Goal: Find specific page/section: Find specific page/section

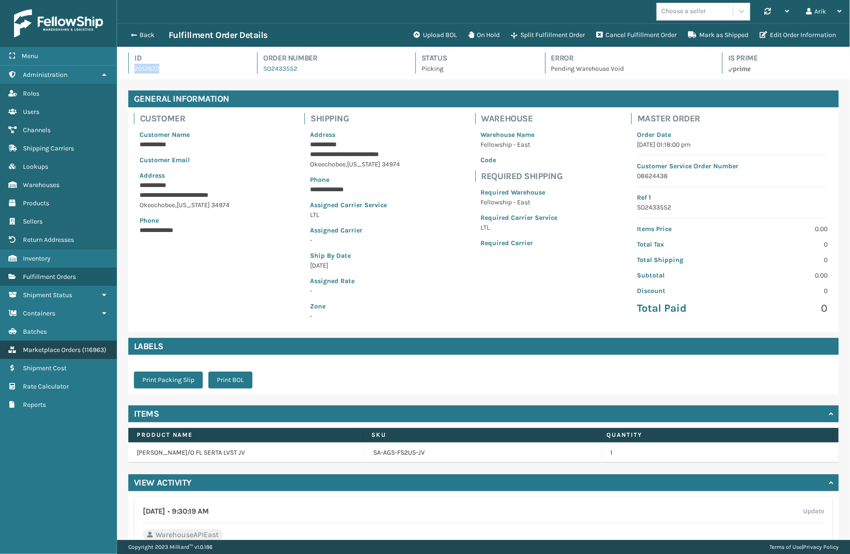
scroll to position [22, 733]
click at [52, 347] on span "Marketplace Orders" at bounding box center [52, 350] width 58 height 8
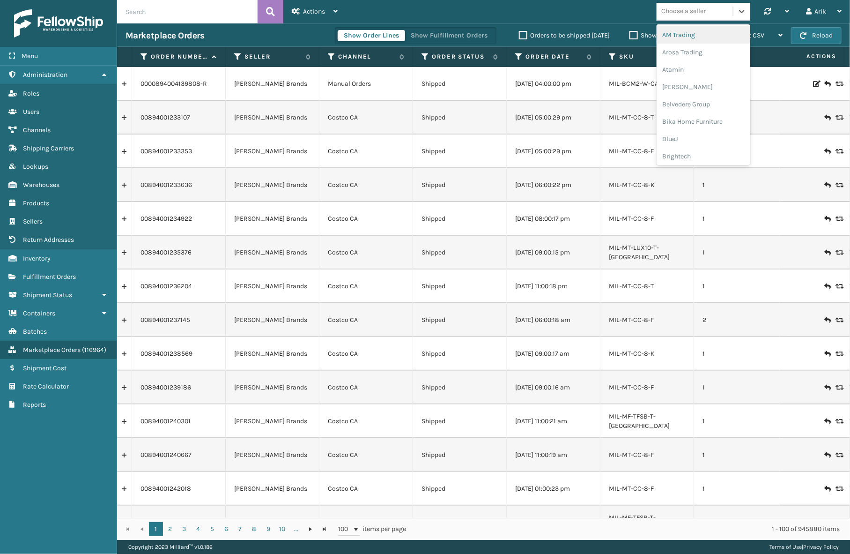
click at [682, 15] on div "Choose a seller" at bounding box center [683, 12] width 44 height 10
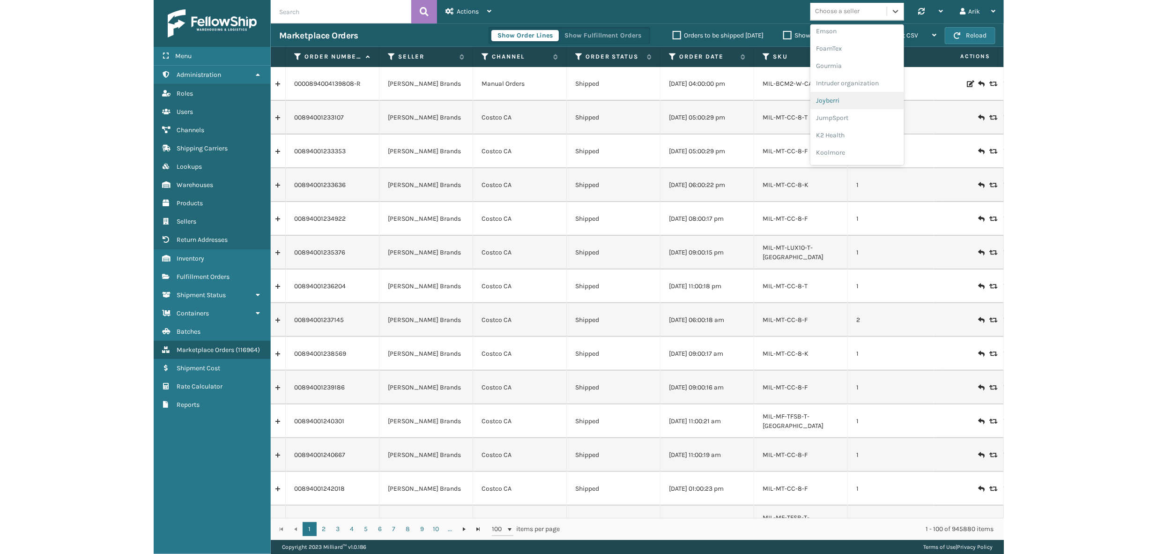
scroll to position [213, 0]
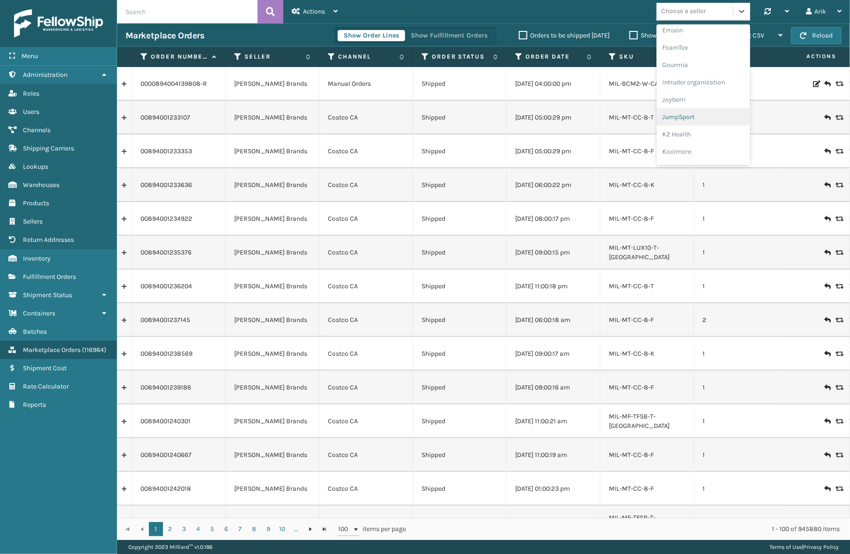
click at [684, 116] on div "JumpSport" at bounding box center [704, 116] width 94 height 17
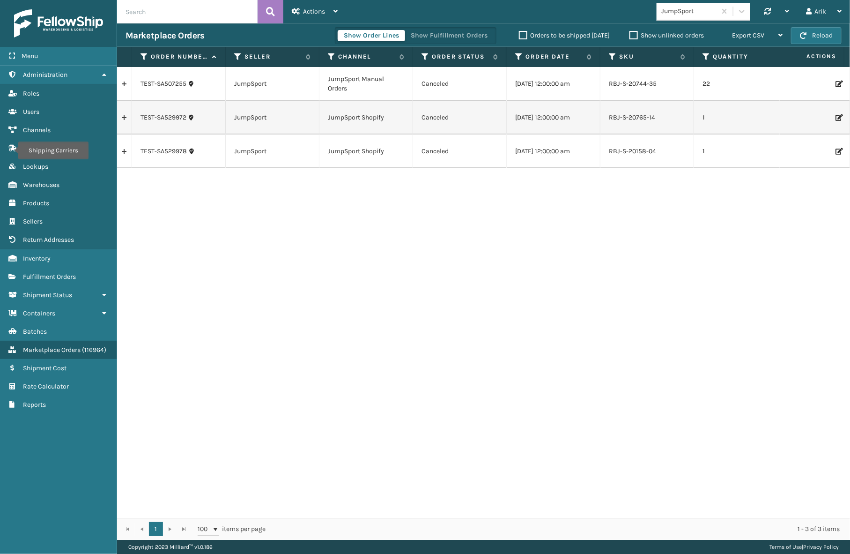
click at [419, 200] on div "TEST-SA507255 JumpSport JumpSport Manual Orders Canceled [DATE] 12:00:00 am RBJ…" at bounding box center [483, 292] width 733 height 451
click at [41, 203] on span "Products" at bounding box center [36, 203] width 26 height 8
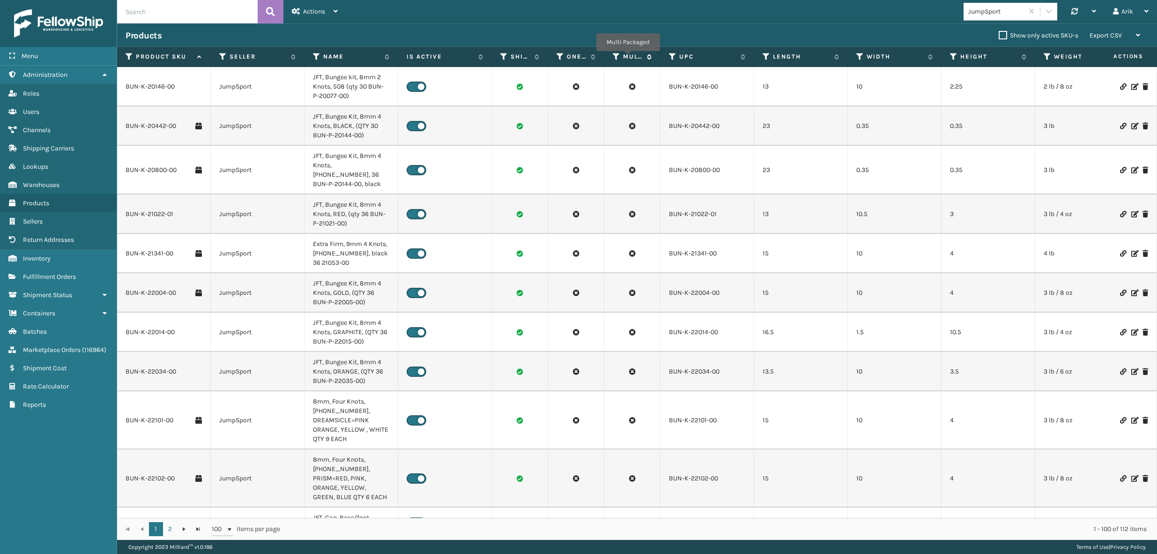
click at [628, 58] on label "Multi Packaged" at bounding box center [632, 56] width 19 height 8
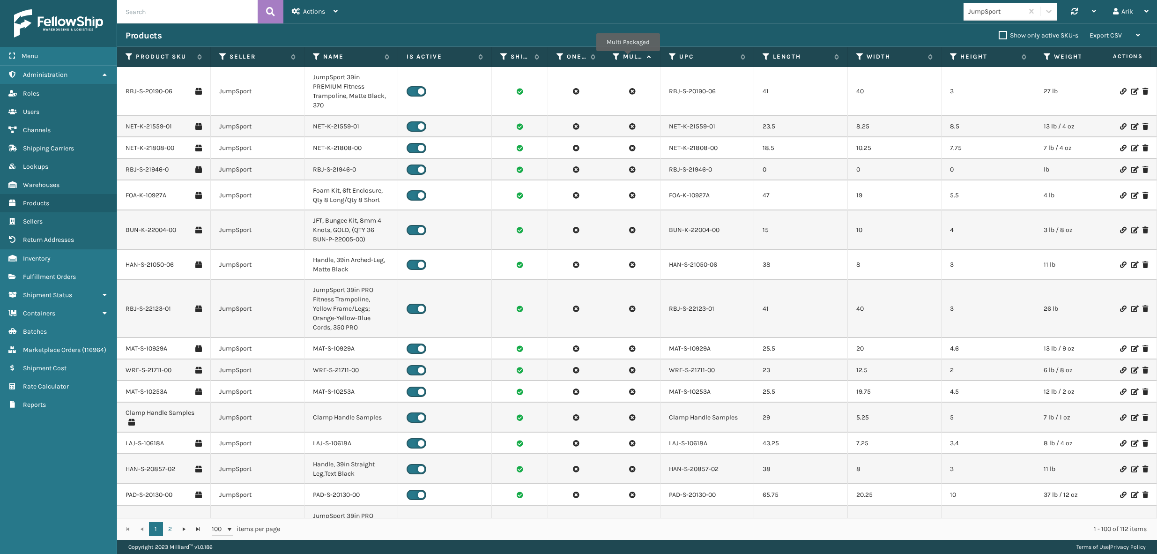
click at [628, 58] on label "Multi Packaged" at bounding box center [632, 56] width 19 height 8
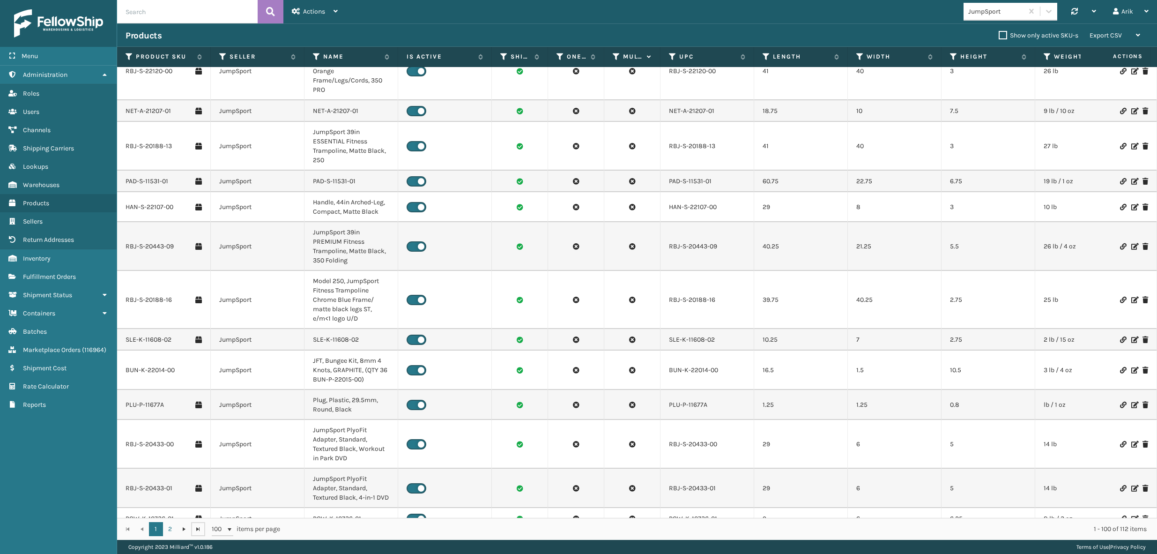
click at [193, 530] on link at bounding box center [198, 529] width 14 height 14
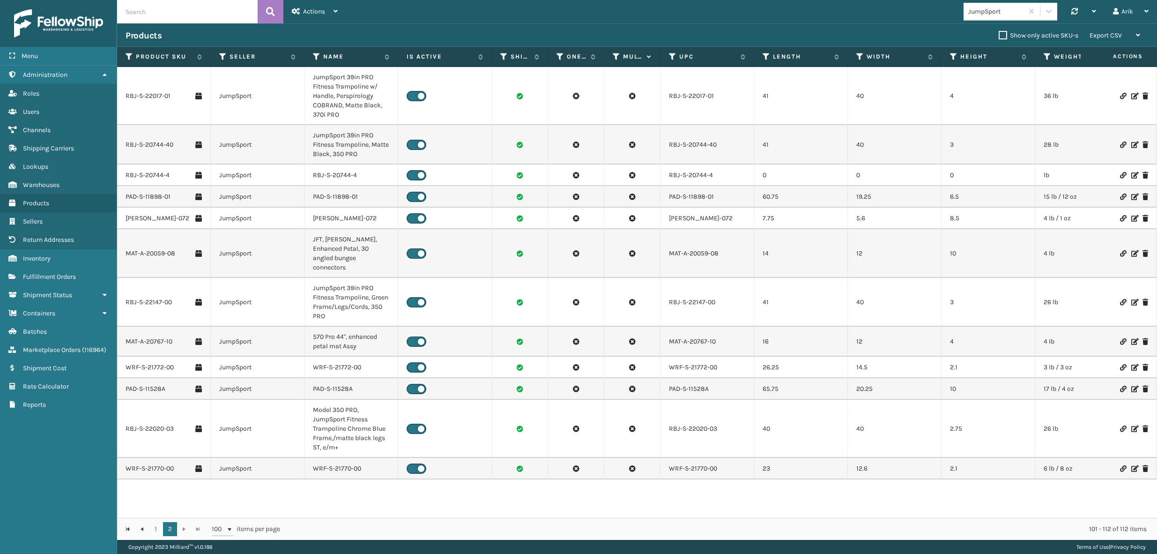
click at [330, 36] on div "Products" at bounding box center [562, 35] width 873 height 11
click at [220, 32] on div "Products" at bounding box center [562, 35] width 873 height 11
